Goal: Information Seeking & Learning: Learn about a topic

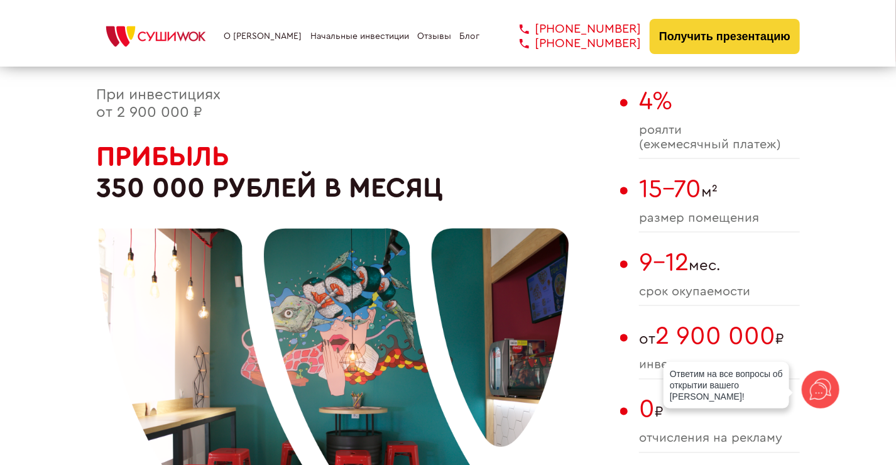
scroll to position [754, 0]
drag, startPoint x: 643, startPoint y: 190, endPoint x: 722, endPoint y: 193, distance: 79.2
click at [722, 193] on span "15-70 м²" at bounding box center [719, 188] width 161 height 29
drag, startPoint x: 722, startPoint y: 193, endPoint x: 817, endPoint y: 195, distance: 95.5
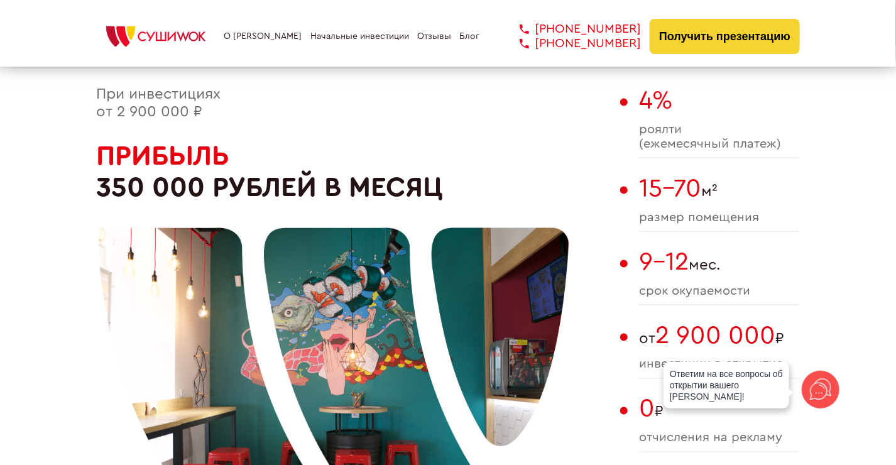
click at [588, 152] on h2 "Прибыль 350 000 рублей в месяц" at bounding box center [355, 171] width 518 height 63
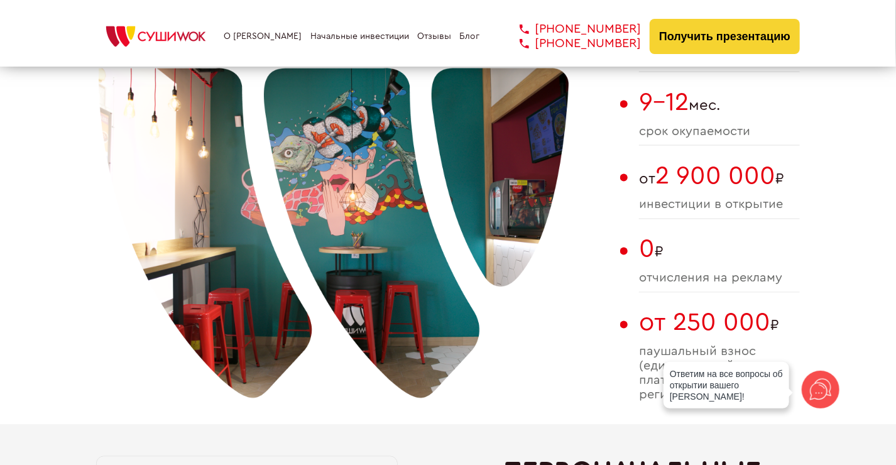
scroll to position [942, 0]
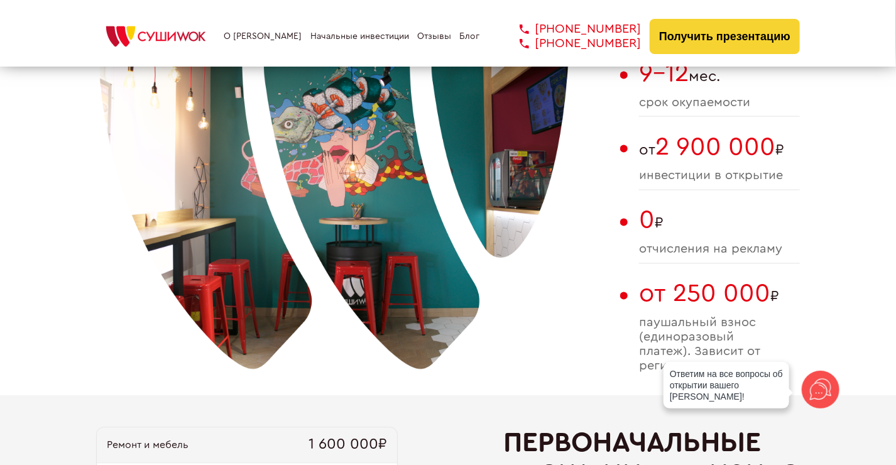
drag, startPoint x: 633, startPoint y: 226, endPoint x: 669, endPoint y: 227, distance: 36.5
click at [669, 227] on div "При инвестициях от 2 900 000 ₽ Прибыль 350 000 рублей в месяц 4% роялти (ежемес…" at bounding box center [447, 147] width 703 height 498
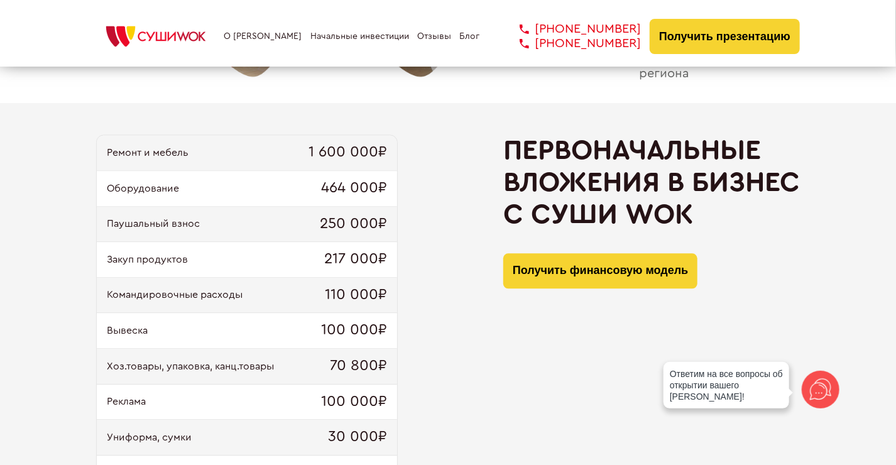
scroll to position [1256, 0]
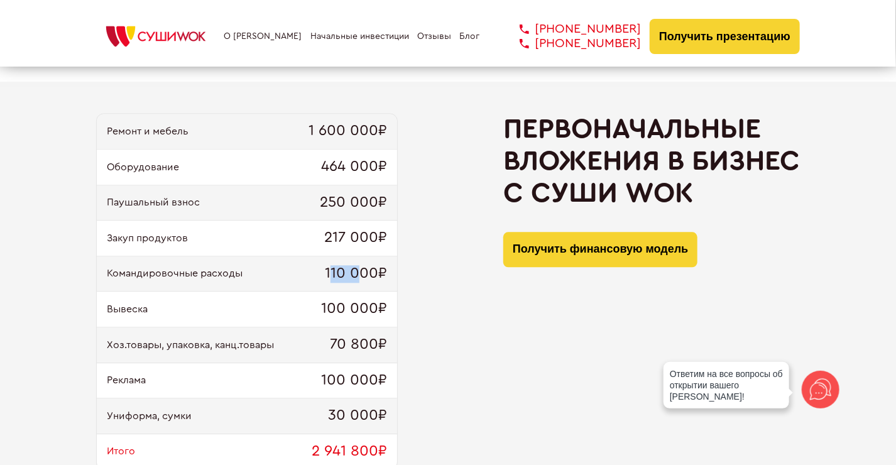
drag, startPoint x: 332, startPoint y: 276, endPoint x: 361, endPoint y: 274, distance: 28.3
click at [361, 274] on span "110 000₽" at bounding box center [356, 274] width 62 height 18
drag, startPoint x: 361, startPoint y: 274, endPoint x: 388, endPoint y: 271, distance: 27.2
click at [388, 271] on div "Командировочные расходы 110 000₽" at bounding box center [247, 274] width 300 height 36
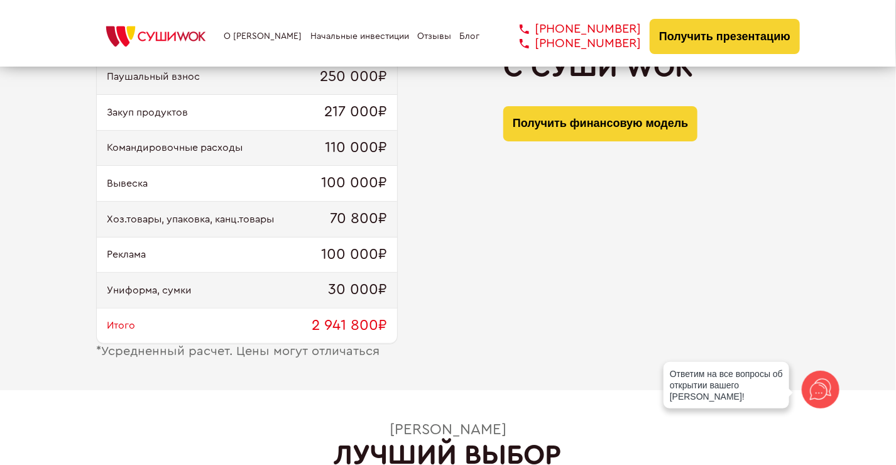
scroll to position [1319, 0]
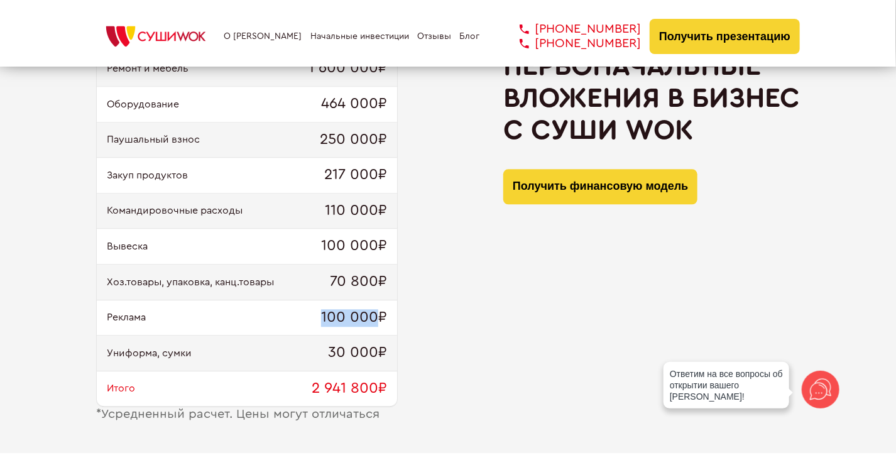
drag, startPoint x: 335, startPoint y: 314, endPoint x: 376, endPoint y: 315, distance: 41.5
click at [376, 315] on span "100 000₽" at bounding box center [354, 318] width 66 height 18
drag, startPoint x: 376, startPoint y: 315, endPoint x: 390, endPoint y: 323, distance: 16.1
click at [390, 323] on div "Реклама 100 000₽" at bounding box center [247, 318] width 300 height 36
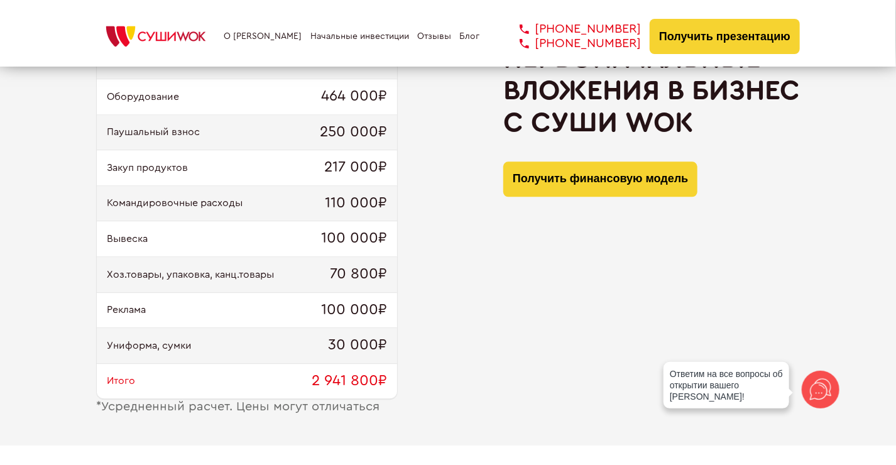
scroll to position [1256, 0]
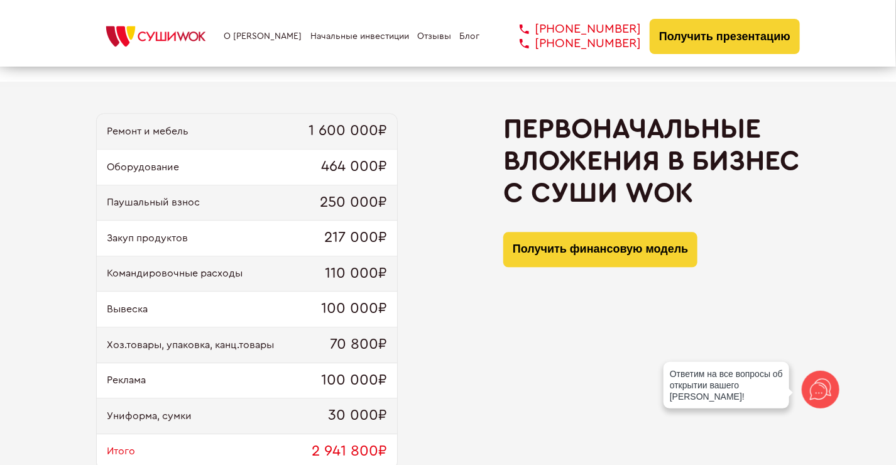
click at [317, 200] on div "Паушальный взнос 250 000₽" at bounding box center [247, 203] width 300 height 36
click at [365, 168] on span "464 000₽" at bounding box center [354, 167] width 66 height 18
click at [337, 142] on div "Ремонт и мебель 1 600 000₽" at bounding box center [247, 132] width 300 height 36
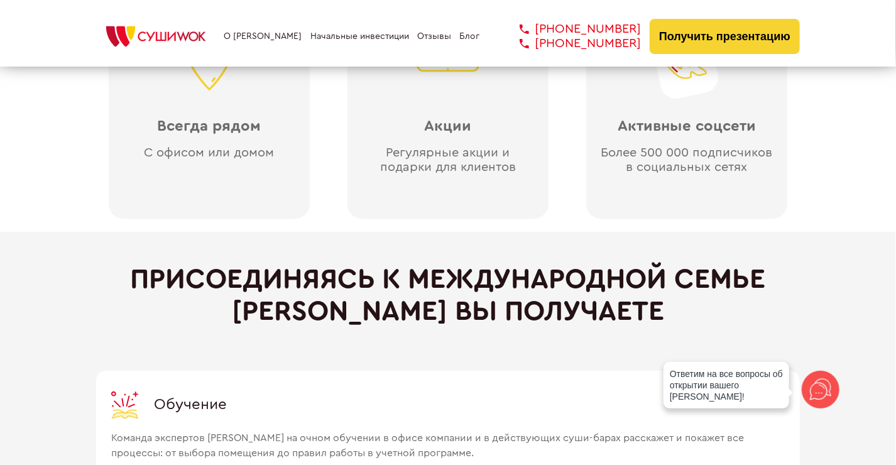
scroll to position [3455, 0]
